Goal: Subscribe to service/newsletter

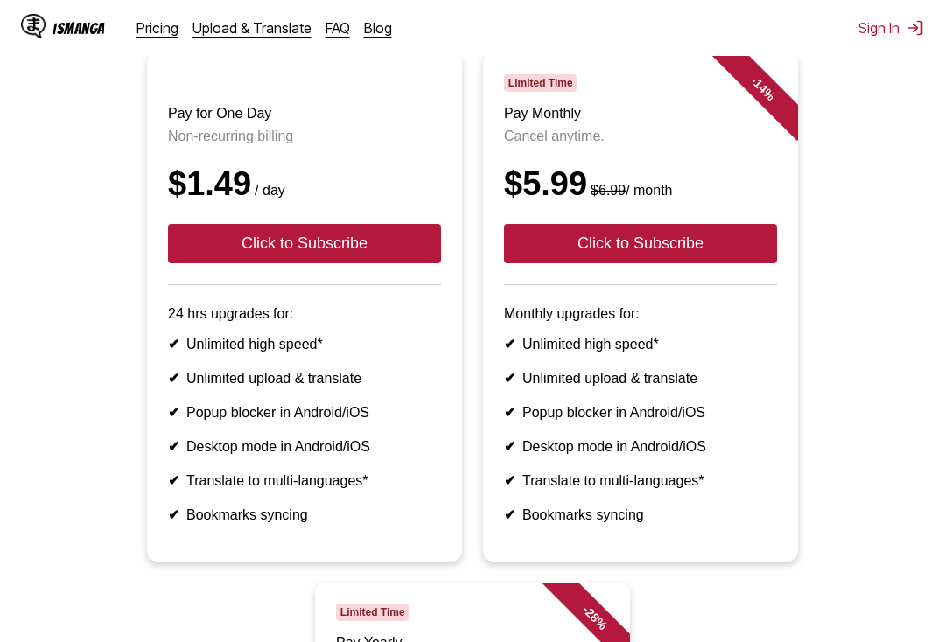
scroll to position [152, 0]
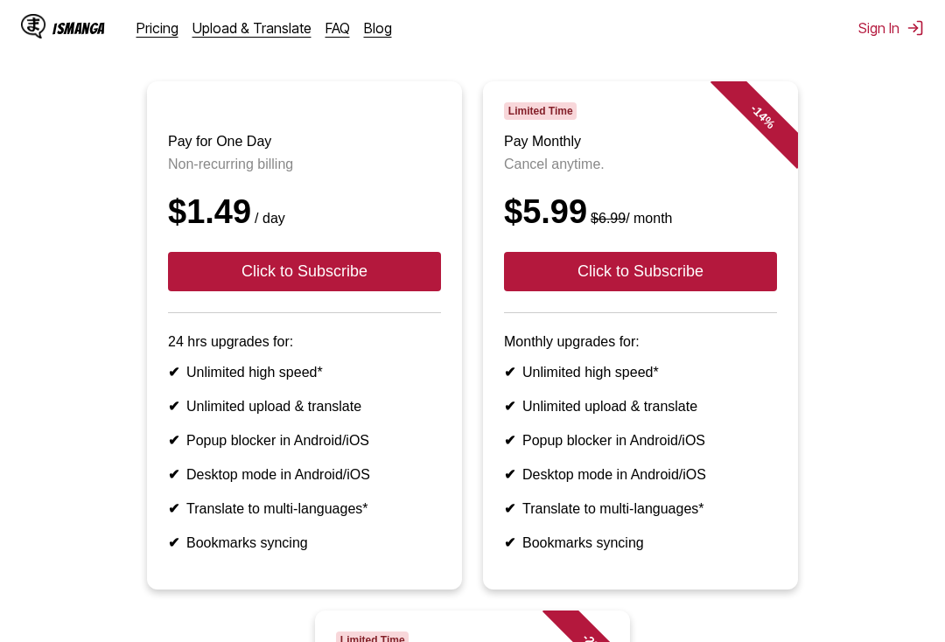
click at [222, 282] on button "Click to Subscribe" at bounding box center [304, 271] width 273 height 39
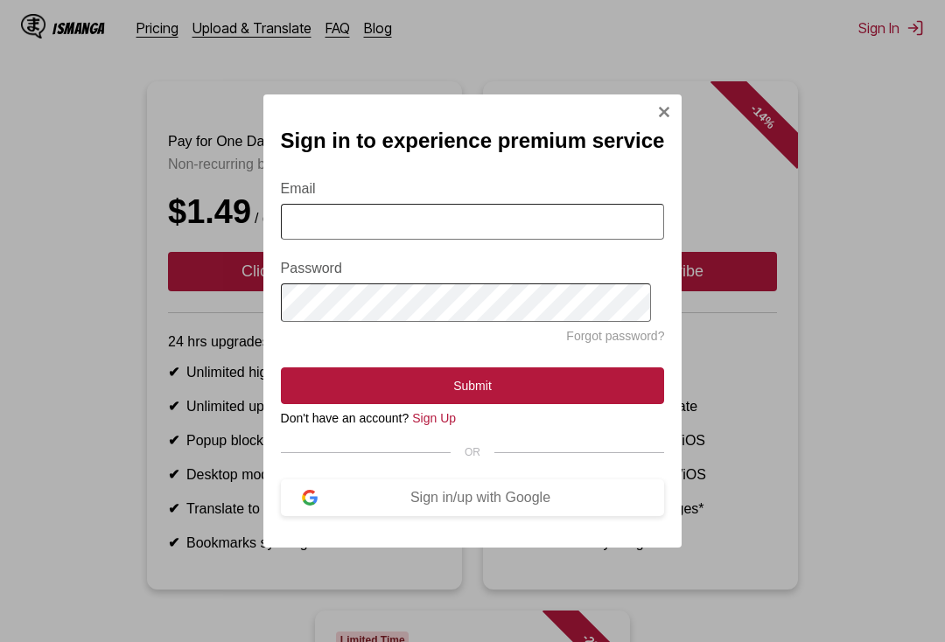
click at [336, 516] on button "Sign in/up with Google" at bounding box center [473, 497] width 384 height 37
click at [506, 516] on button "Sign in/up with Google" at bounding box center [473, 497] width 384 height 37
click at [534, 503] on div "Sign in/up with Google" at bounding box center [481, 498] width 326 height 16
click at [533, 496] on div "Sign in/up with Google" at bounding box center [481, 498] width 326 height 16
click at [369, 506] on div "Sign in/up with Google" at bounding box center [481, 498] width 326 height 16
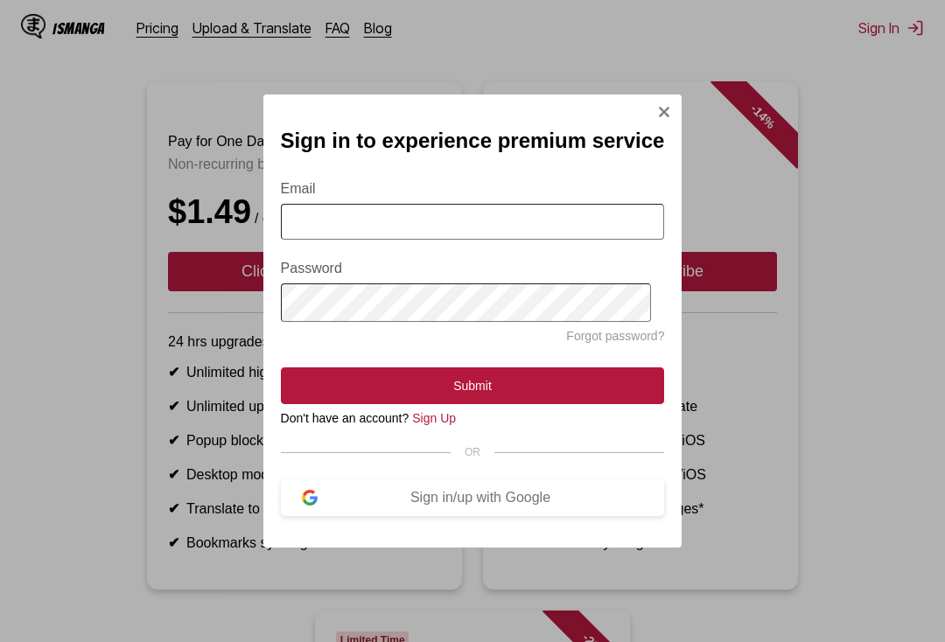
click at [369, 506] on div "Sign in/up with Google" at bounding box center [481, 498] width 326 height 16
click at [334, 504] on div "Sign in/up with Google" at bounding box center [481, 498] width 326 height 16
click at [333, 504] on div "Sign in/up with Google" at bounding box center [481, 498] width 326 height 16
click at [334, 506] on div "Sign in/up with Google" at bounding box center [481, 498] width 326 height 16
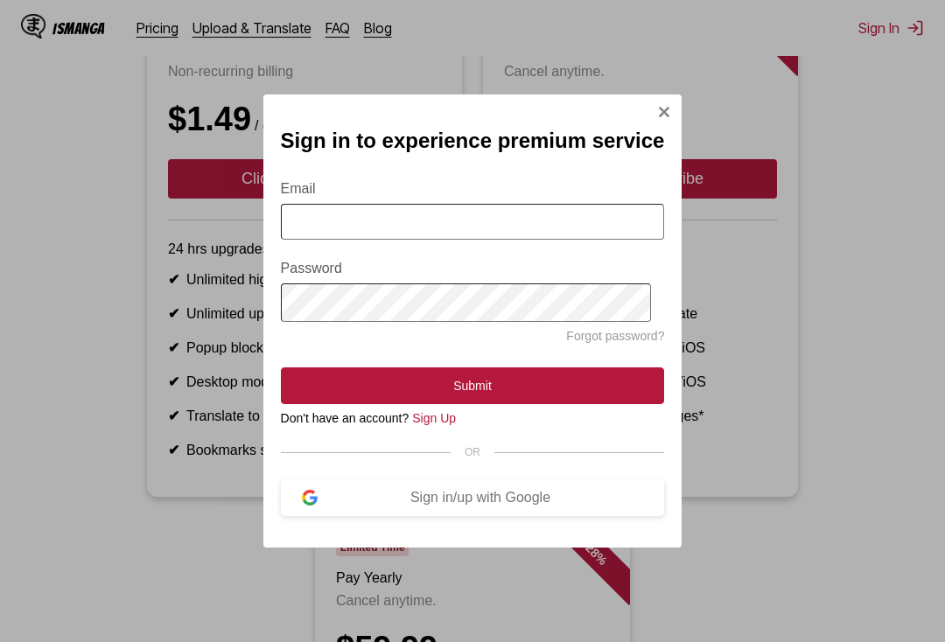
scroll to position [249, 0]
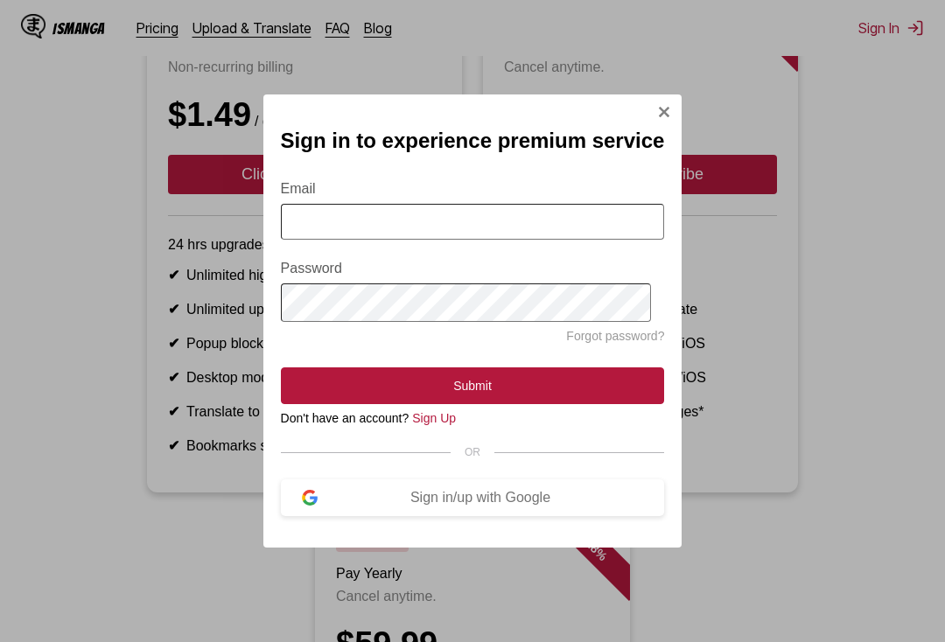
click at [534, 506] on div "Sign in/up with Google" at bounding box center [481, 498] width 326 height 16
click at [534, 505] on div "Sign in/up with Google" at bounding box center [481, 498] width 326 height 16
click at [450, 422] on link "Sign Up" at bounding box center [434, 418] width 44 height 14
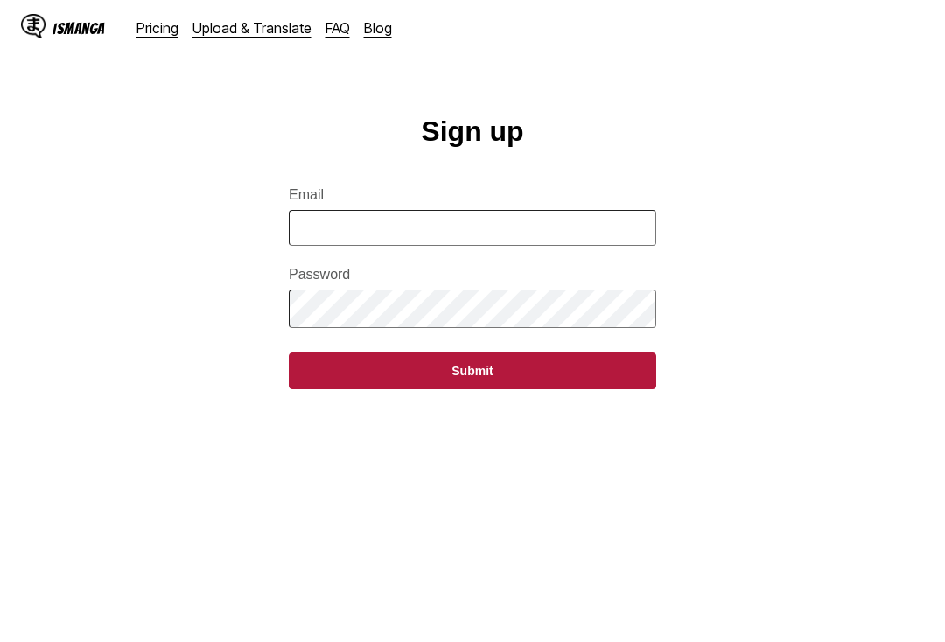
click at [555, 246] on input "Email" at bounding box center [472, 228] width 367 height 36
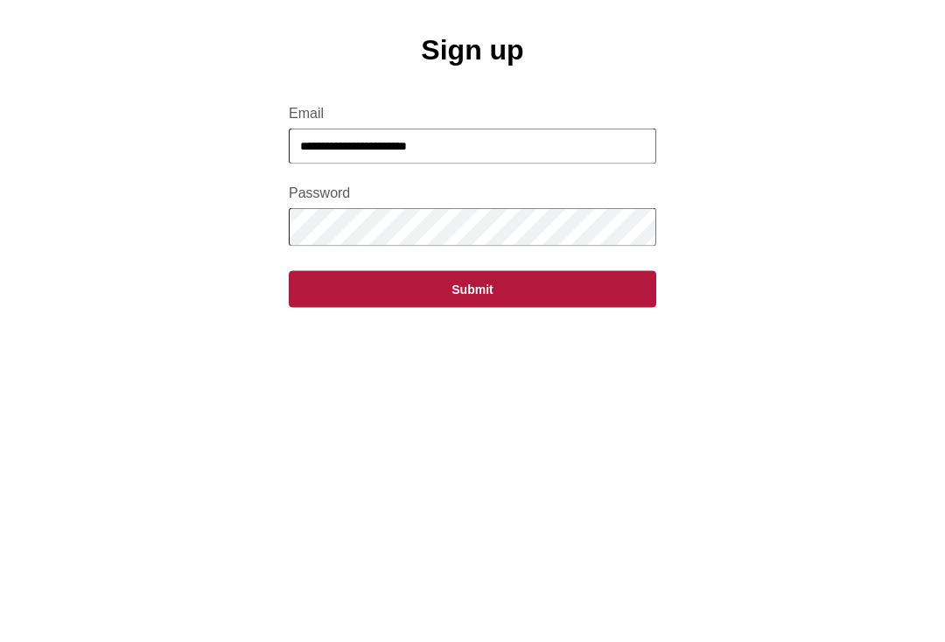
type input "**********"
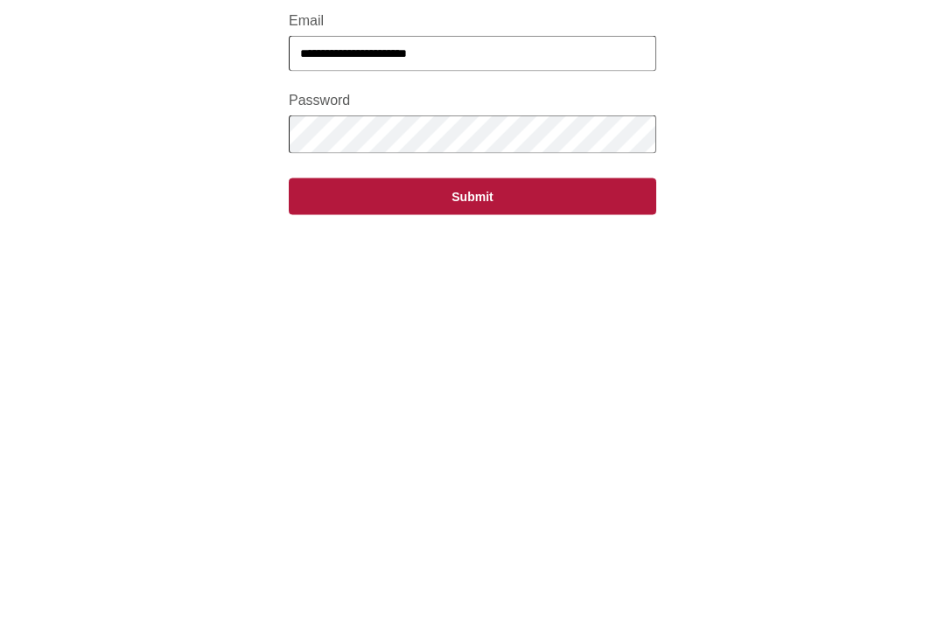
click at [594, 352] on button "Submit" at bounding box center [472, 370] width 367 height 37
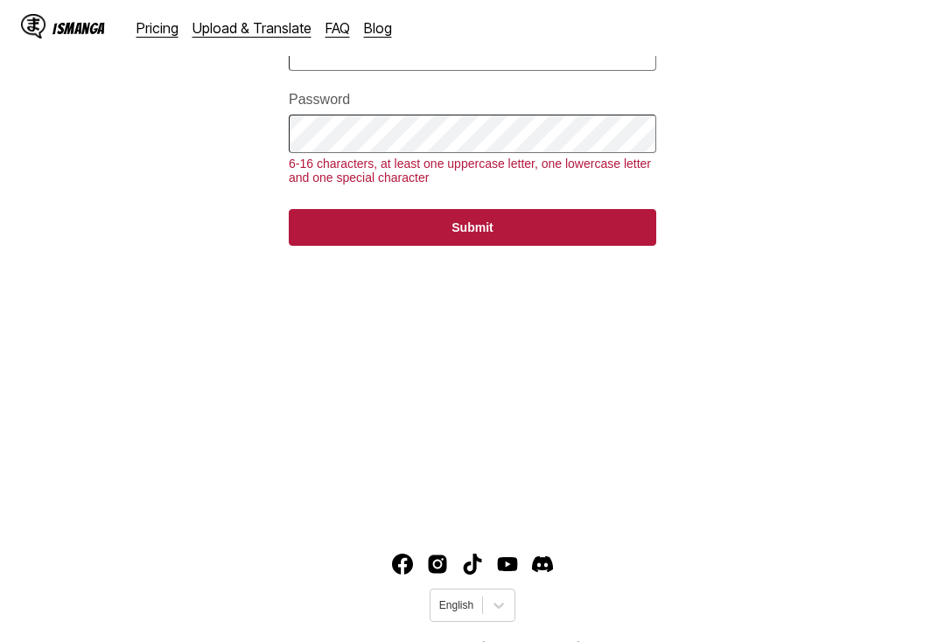
scroll to position [174, 0]
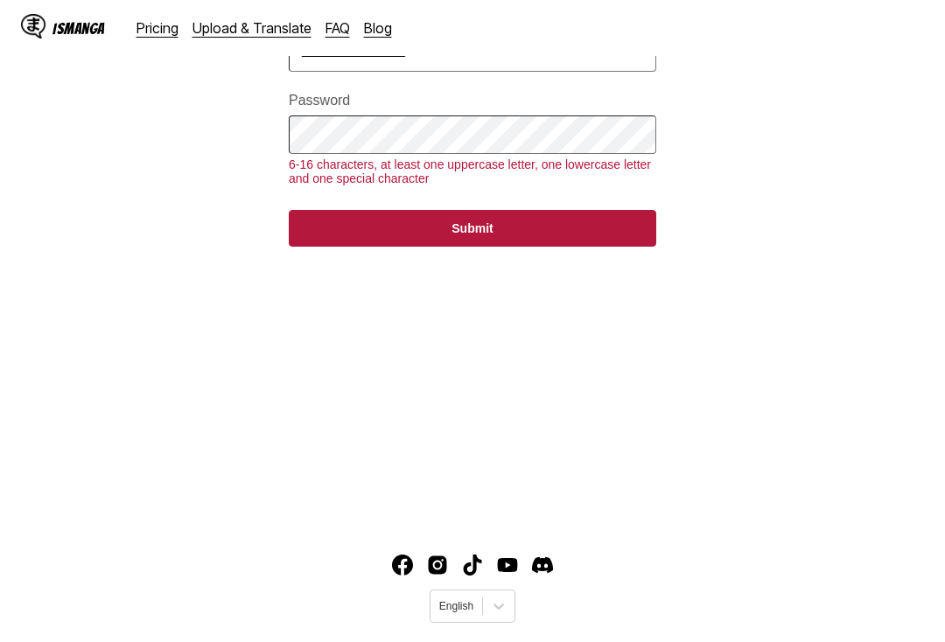
click at [585, 244] on button "Submit" at bounding box center [472, 228] width 367 height 37
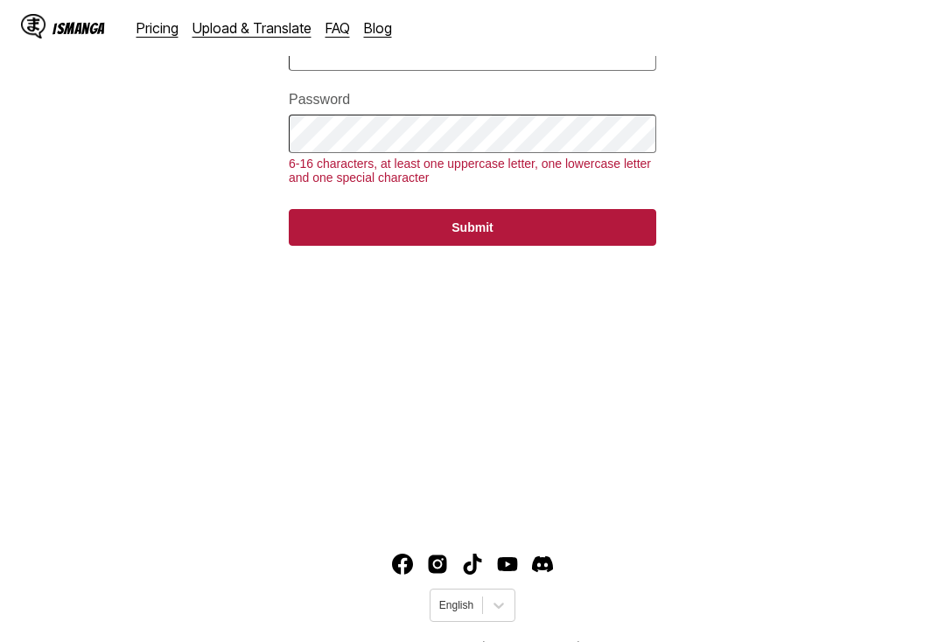
click at [594, 229] on button "Submit" at bounding box center [472, 227] width 367 height 37
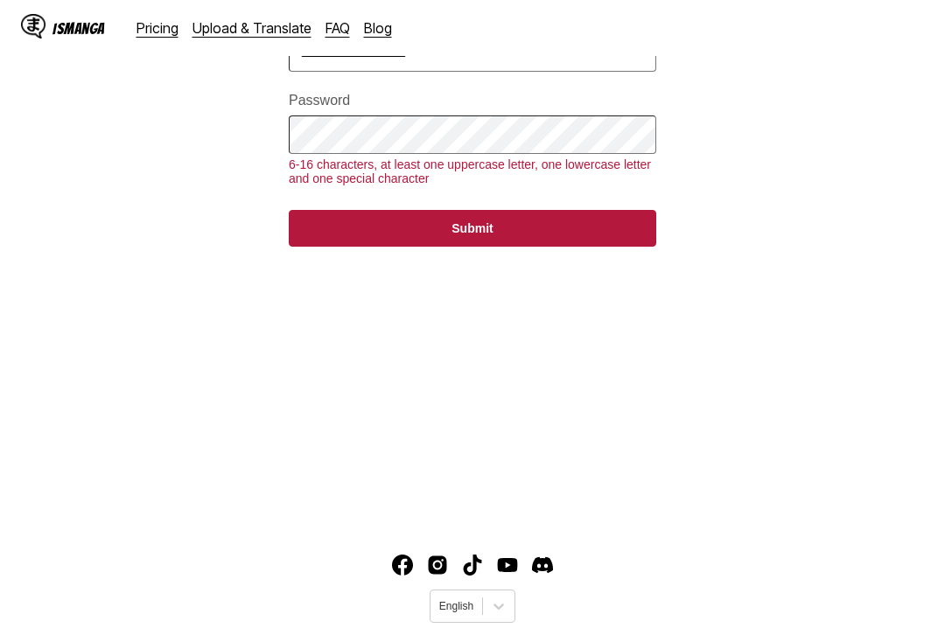
click at [590, 241] on button "Submit" at bounding box center [472, 228] width 367 height 37
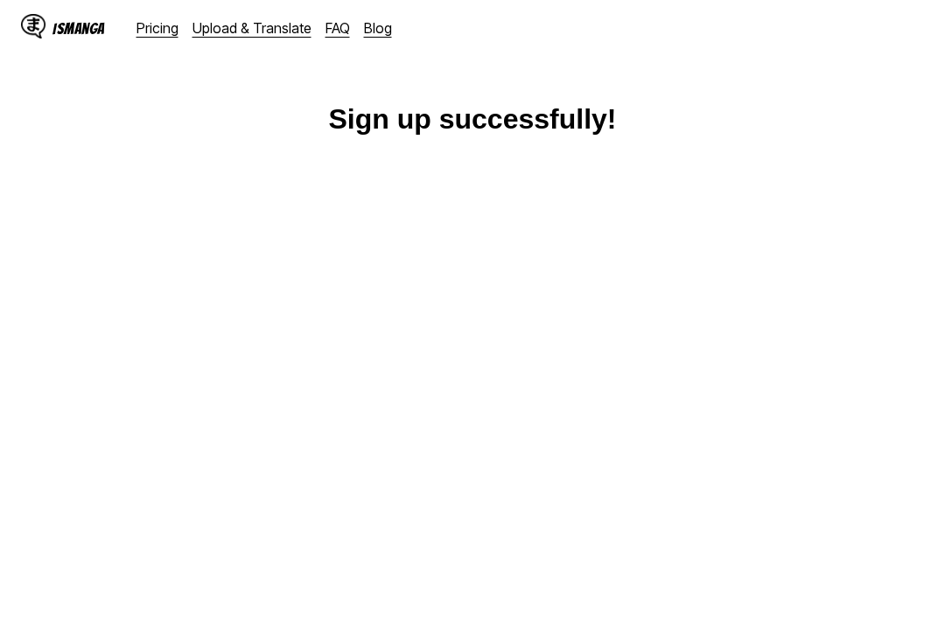
scroll to position [0, 0]
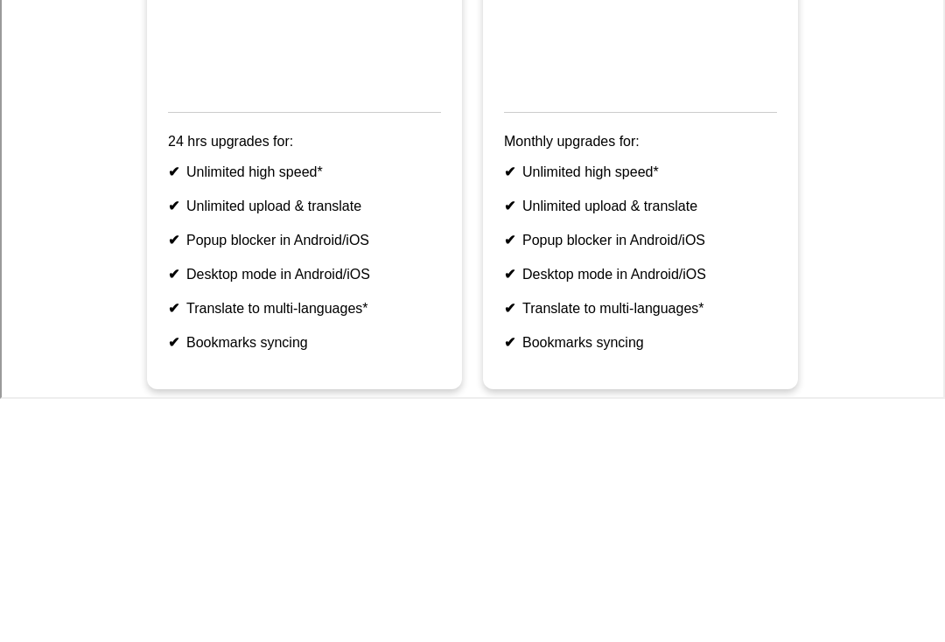
scroll to position [432, 0]
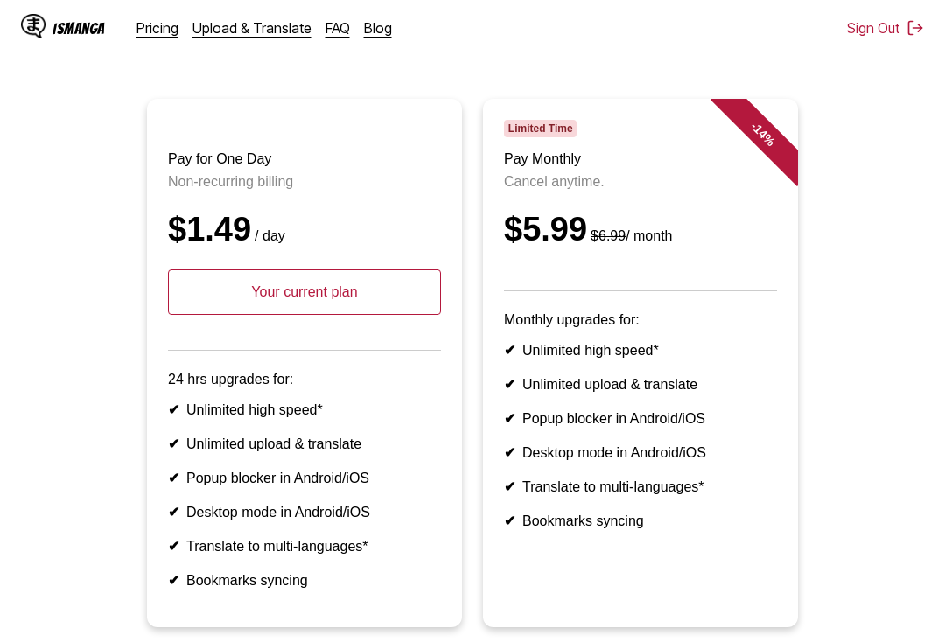
scroll to position [133, 0]
